Goal: Find specific page/section

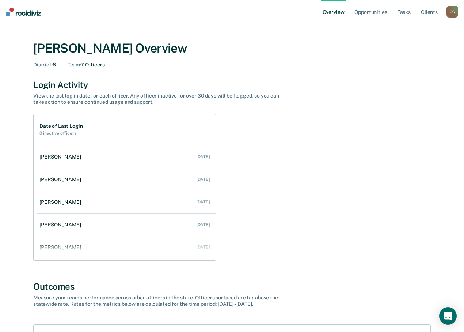
click at [451, 13] on div "C C" at bounding box center [453, 12] width 12 height 12
click at [404, 48] on link "Go to Operations" at bounding box center [423, 47] width 59 height 6
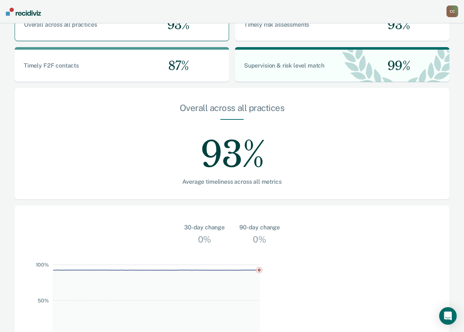
scroll to position [186, 0]
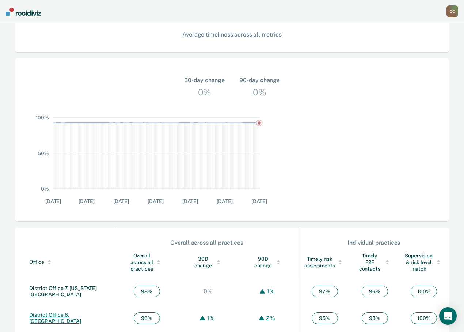
click at [57, 312] on link "District Office 6, [GEOGRAPHIC_DATA]" at bounding box center [55, 318] width 52 height 12
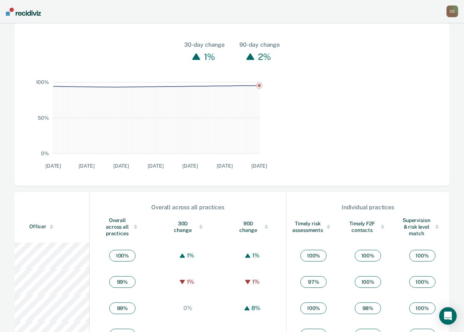
scroll to position [185, 0]
